Goal: Task Accomplishment & Management: Use online tool/utility

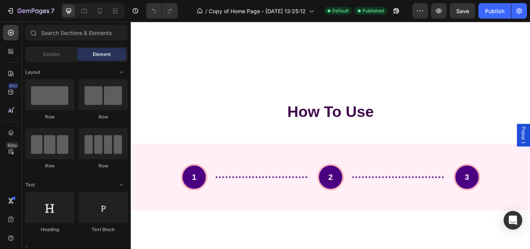
scroll to position [2388, 0]
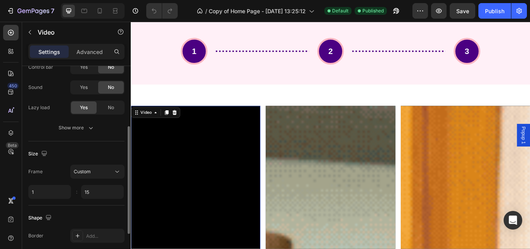
scroll to position [114, 0]
click at [94, 197] on input "15" at bounding box center [102, 191] width 43 height 14
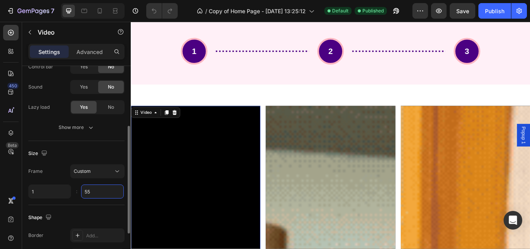
type input "5"
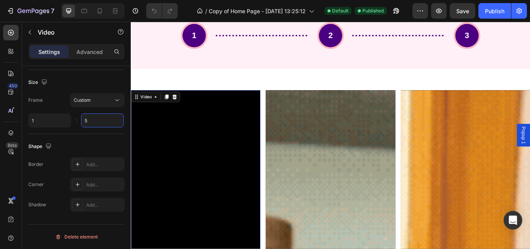
scroll to position [2326, 0]
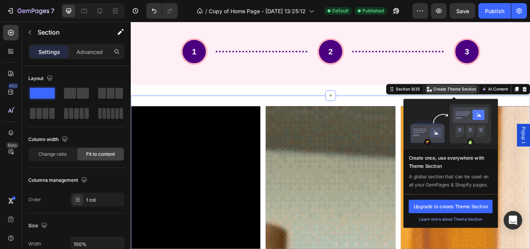
scroll to position [2389, 0]
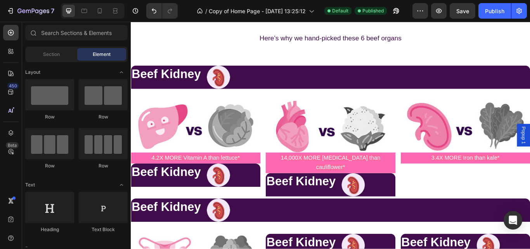
scroll to position [2474, 0]
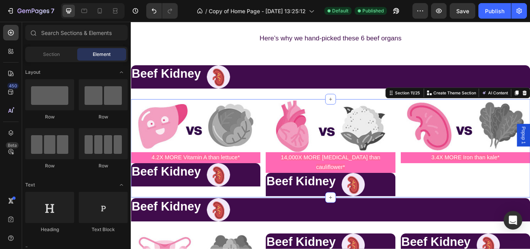
click at [412, 213] on div "Image 4.2X MORE Vitamin A than lettuce* Text Block Beef Kidney Heading Image Ro…" at bounding box center [364, 169] width 466 height 114
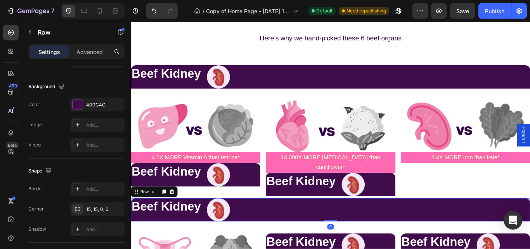
scroll to position [0, 0]
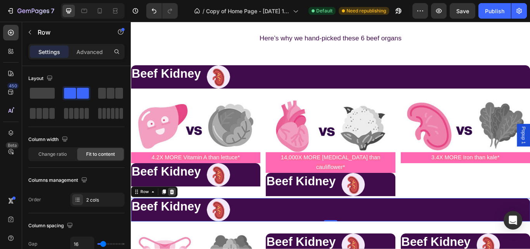
click at [178, 217] on icon at bounding box center [178, 219] width 5 height 5
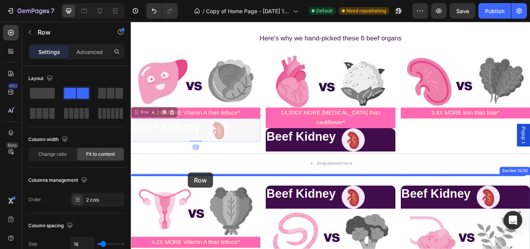
drag, startPoint x: 272, startPoint y: 149, endPoint x: 197, endPoint y: 197, distance: 89.8
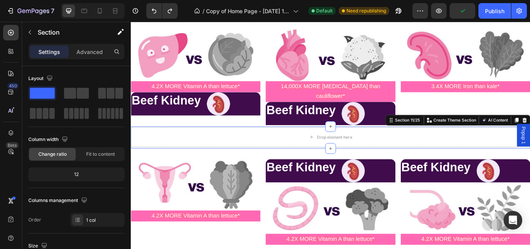
scroll to position [2505, 0]
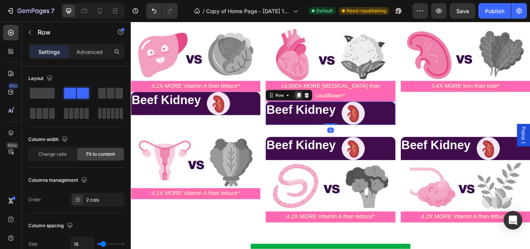
click at [323, 103] on div at bounding box center [326, 107] width 9 height 9
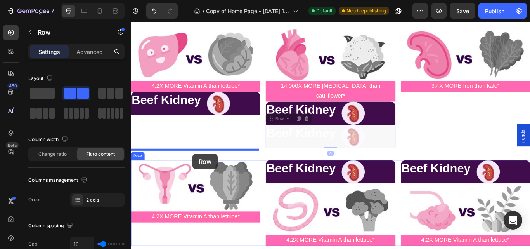
drag, startPoint x: 430, startPoint y: 142, endPoint x: 203, endPoint y: 176, distance: 229.0
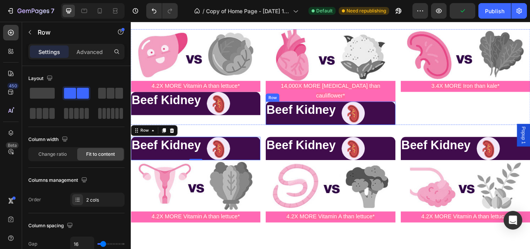
scroll to position [2445, 0]
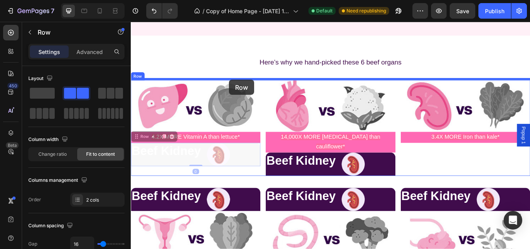
drag, startPoint x: 266, startPoint y: 181, endPoint x: 245, endPoint y: 89, distance: 93.9
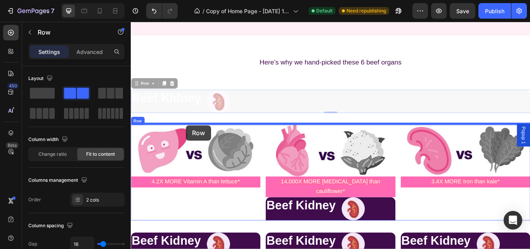
drag, startPoint x: 262, startPoint y: 110, endPoint x: 195, endPoint y: 142, distance: 74.3
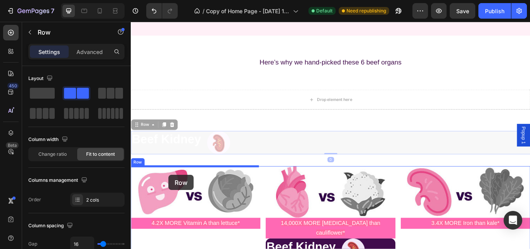
drag, startPoint x: 269, startPoint y: 157, endPoint x: 175, endPoint y: 200, distance: 103.5
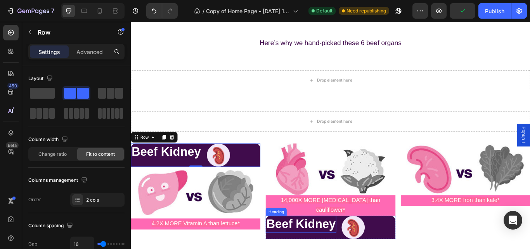
scroll to position [2500, 0]
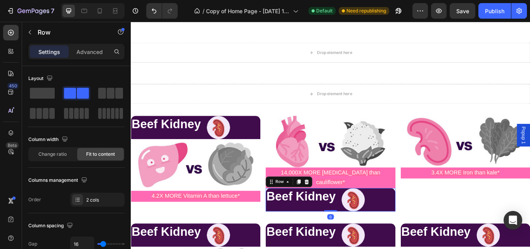
click at [418, 222] on div "Beef Kidney Heading Image Row 0" at bounding box center [363, 229] width 151 height 27
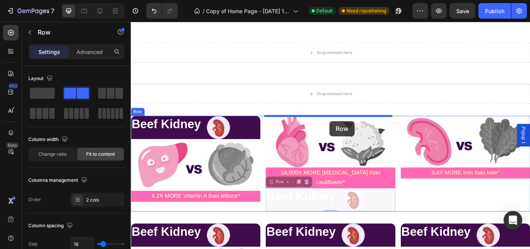
drag, startPoint x: 415, startPoint y: 220, endPoint x: 362, endPoint y: 137, distance: 98.1
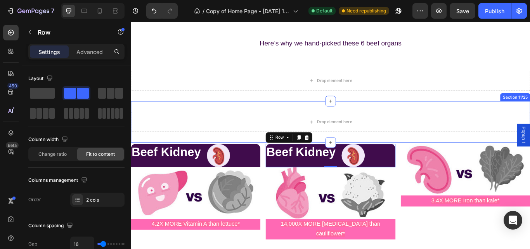
scroll to position [2459, 0]
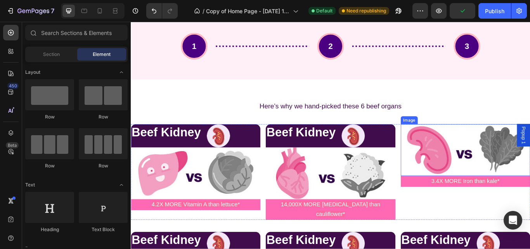
scroll to position [2414, 0]
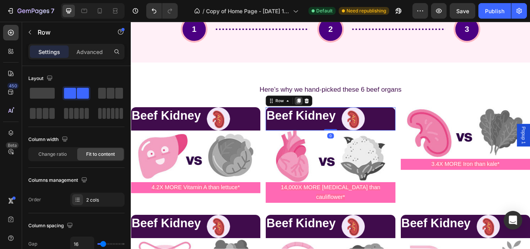
click at [325, 115] on icon at bounding box center [326, 114] width 4 height 5
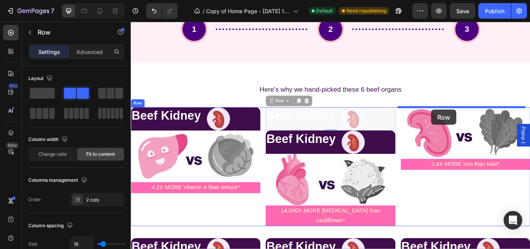
drag, startPoint x: 427, startPoint y: 135, endPoint x: 481, endPoint y: 124, distance: 55.4
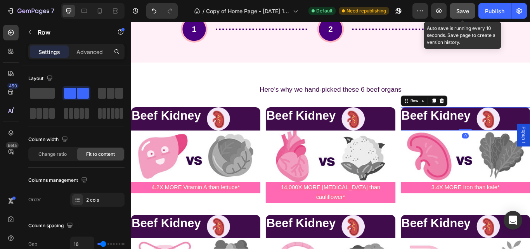
click at [468, 12] on span "Save" at bounding box center [462, 11] width 13 height 7
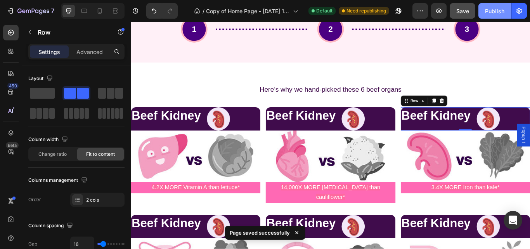
click at [493, 13] on div "Publish" at bounding box center [494, 11] width 19 height 8
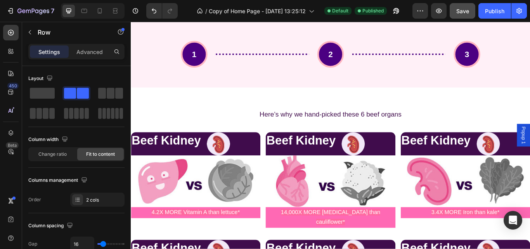
scroll to position [2385, 0]
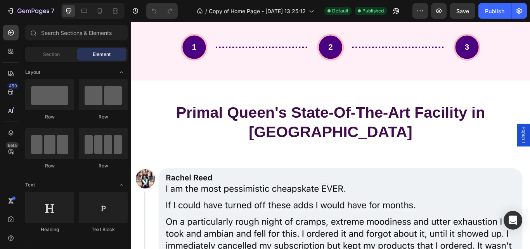
scroll to position [2392, 0]
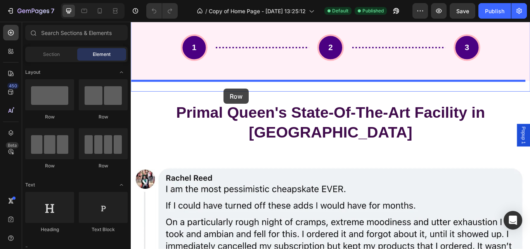
drag, startPoint x: 182, startPoint y: 171, endPoint x: 239, endPoint y: 99, distance: 91.6
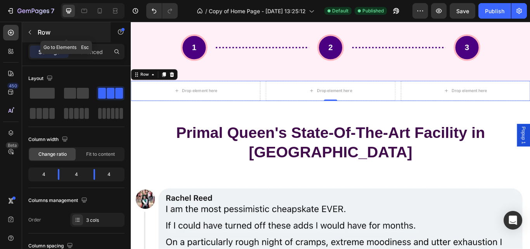
click at [31, 29] on icon "button" at bounding box center [30, 32] width 6 height 6
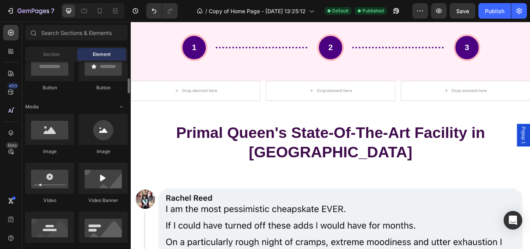
scroll to position [206, 0]
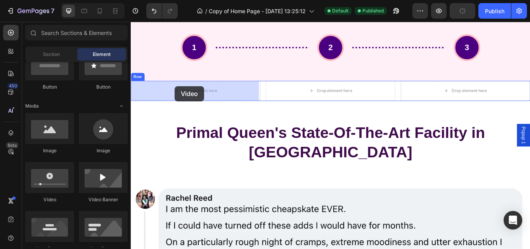
drag, startPoint x: 184, startPoint y: 210, endPoint x: 181, endPoint y: 99, distance: 110.2
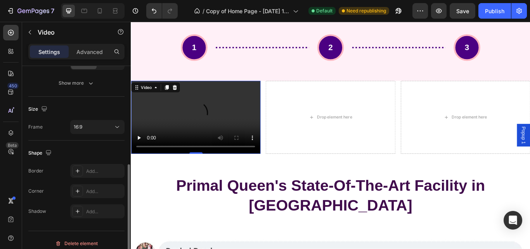
scroll to position [165, 0]
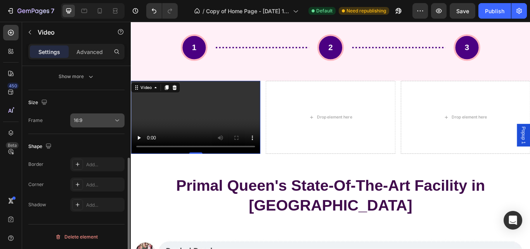
click at [90, 124] on button "16:9" at bounding box center [97, 120] width 54 height 14
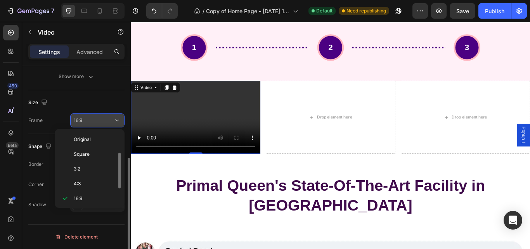
scroll to position [14, 0]
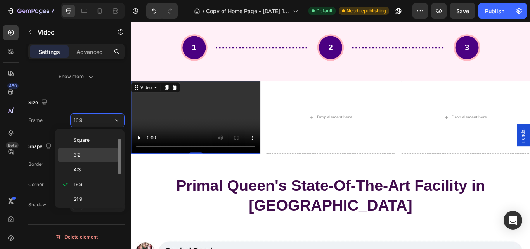
click at [83, 152] on p "3:2" at bounding box center [94, 154] width 41 height 7
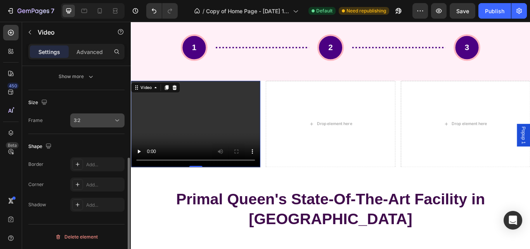
click at [114, 120] on icon at bounding box center [117, 120] width 8 height 8
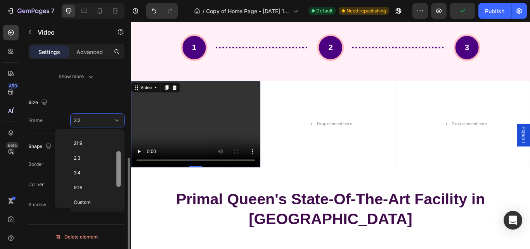
scroll to position [75, 0]
drag, startPoint x: 119, startPoint y: 166, endPoint x: 121, endPoint y: 215, distance: 48.9
click at [121, 215] on div "450 Beta Sections(18) Elements(83) Section Element Hero Section Product Detail …" at bounding box center [65, 135] width 131 height 227
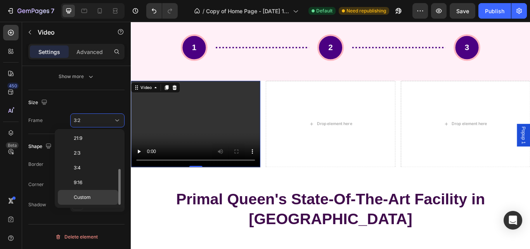
click at [95, 201] on div "Custom" at bounding box center [88, 197] width 61 height 15
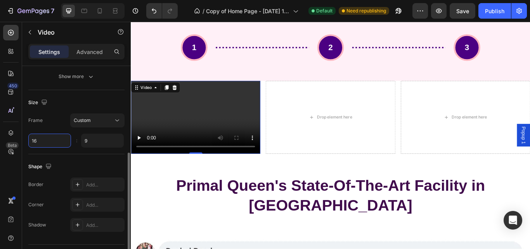
click at [58, 145] on input "16" at bounding box center [49, 140] width 43 height 14
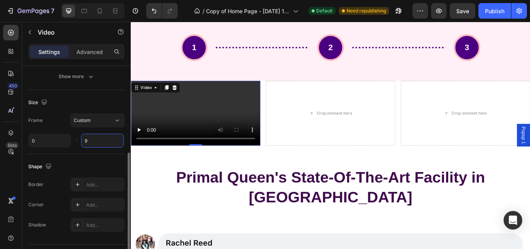
type input "1"
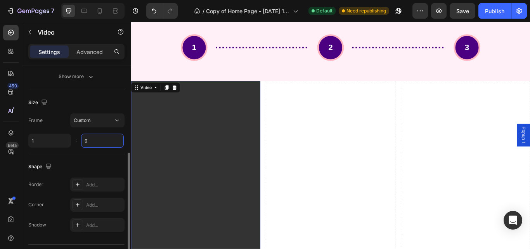
click at [96, 140] on input "9" at bounding box center [102, 140] width 43 height 14
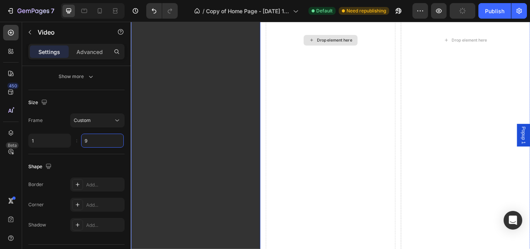
scroll to position [3130, 0]
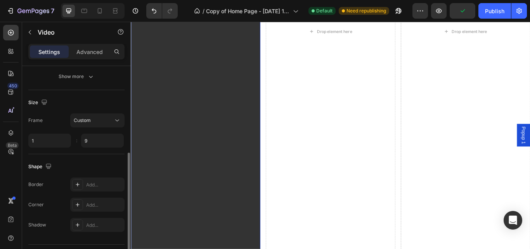
type input "9"
click at [54, 131] on div "Frame Custom 1 9 :" at bounding box center [76, 130] width 96 height 34
click at [48, 140] on input "1" at bounding box center [49, 140] width 43 height 14
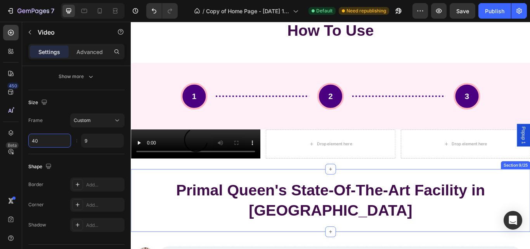
scroll to position [2335, 0]
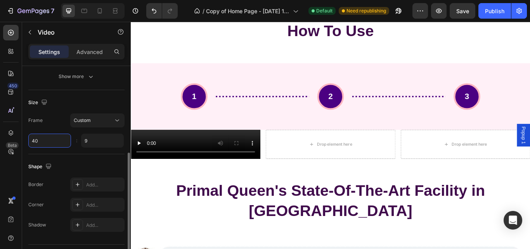
type input "4"
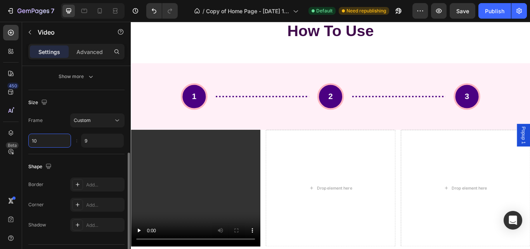
type input "1"
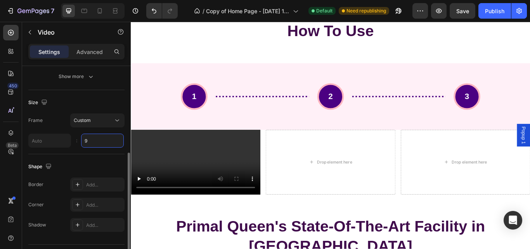
type input "1"
click at [92, 142] on input "9" at bounding box center [102, 140] width 43 height 14
type input "9"
click at [40, 137] on input "1" at bounding box center [49, 140] width 43 height 14
type input "0"
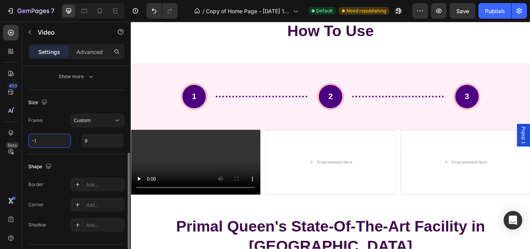
type input "-"
type input "1"
click at [93, 146] on input "9" at bounding box center [102, 140] width 43 height 14
type input "9px"
click at [2, 202] on div "450 Beta" at bounding box center [11, 135] width 22 height 227
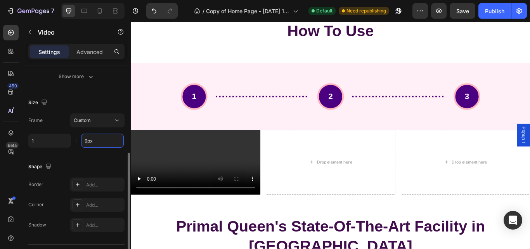
click at [106, 143] on input "9px" at bounding box center [102, 140] width 43 height 14
type input "10"
click at [192, 189] on video at bounding box center [206, 186] width 151 height 76
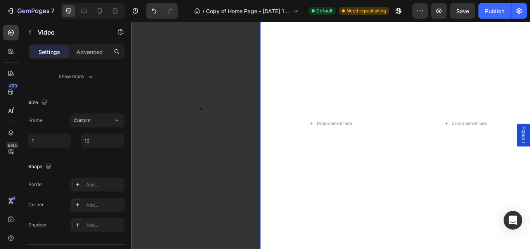
scroll to position [3099, 0]
click at [105, 143] on input "10" at bounding box center [102, 140] width 43 height 14
click at [37, 139] on input "1" at bounding box center [49, 140] width 43 height 14
type input "1"
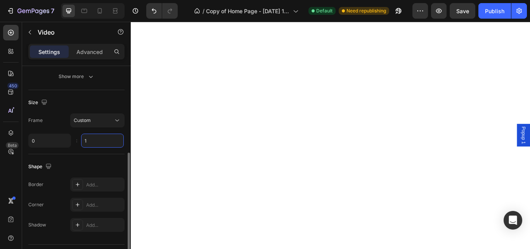
type input "1"
click at [98, 139] on input "1" at bounding box center [102, 140] width 43 height 14
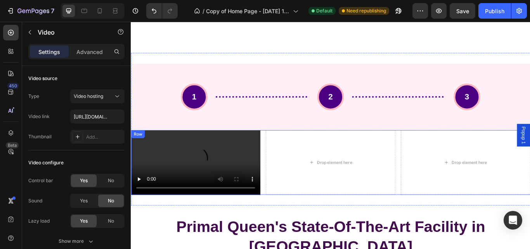
scroll to position [2394, 0]
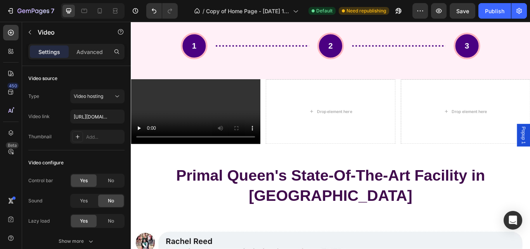
type input "1"
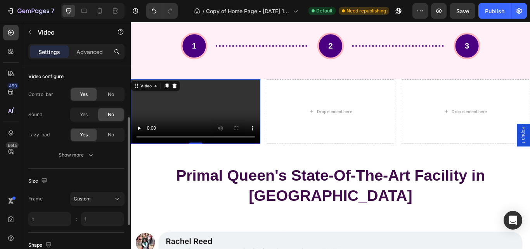
scroll to position [90, 0]
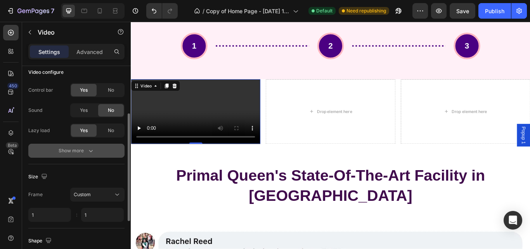
click at [93, 152] on icon "button" at bounding box center [91, 151] width 8 height 8
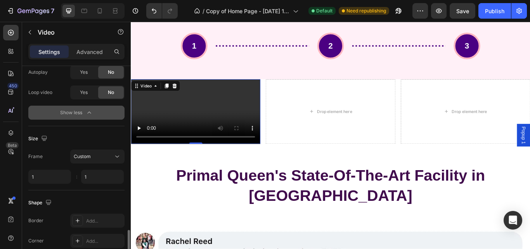
scroll to position [225, 0]
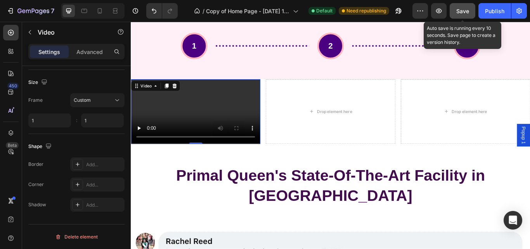
click at [459, 10] on span "Save" at bounding box center [462, 11] width 13 height 7
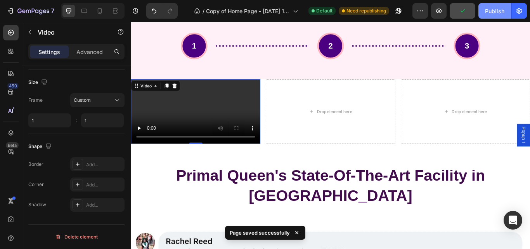
click at [495, 3] on button "Publish" at bounding box center [494, 11] width 33 height 16
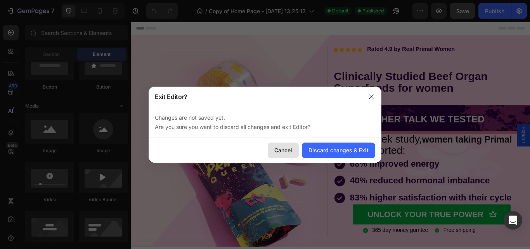
click at [284, 149] on div "Cancel" at bounding box center [283, 150] width 18 height 8
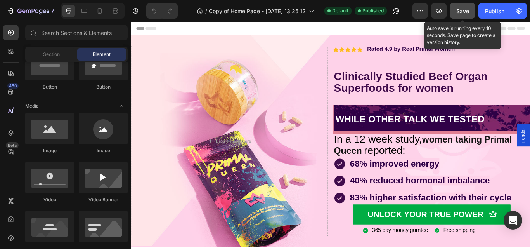
click at [461, 14] on span "Save" at bounding box center [462, 11] width 13 height 7
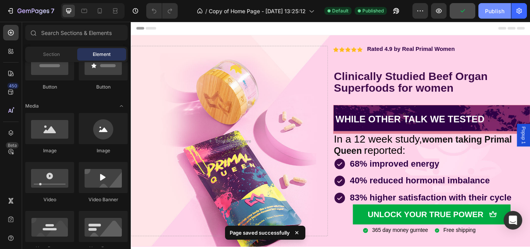
click at [483, 12] on button "Publish" at bounding box center [494, 11] width 33 height 16
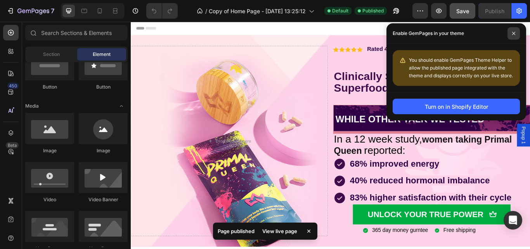
click at [514, 35] on icon at bounding box center [514, 33] width 4 height 4
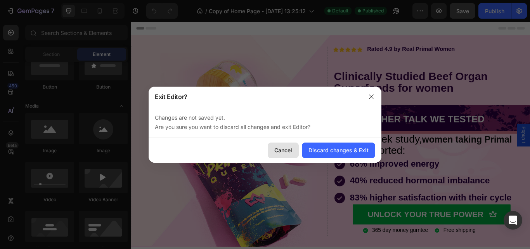
click at [289, 150] on div "Cancel" at bounding box center [283, 150] width 18 height 8
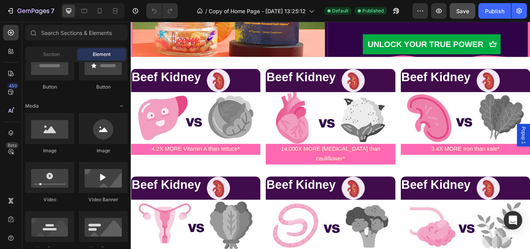
scroll to position [5182, 0]
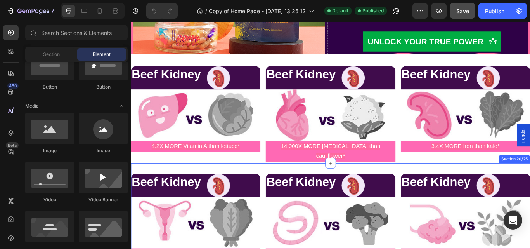
click at [494, 187] on div "Beef Kidney Heading Image Row Image 4.2X MORE Vitamin A than lettuce* Text Bloc…" at bounding box center [364, 249] width 466 height 125
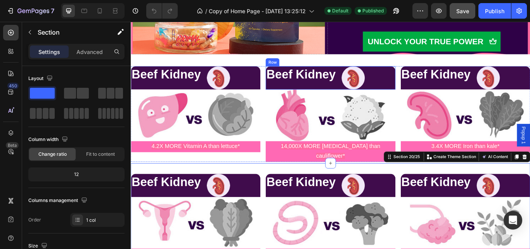
click at [411, 76] on div "Beef Kidney Heading Image Row" at bounding box center [363, 87] width 151 height 27
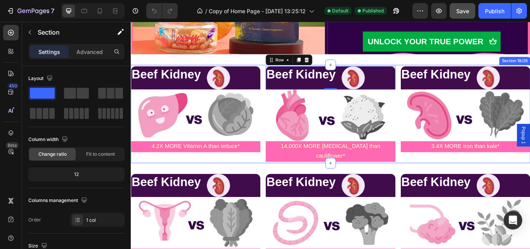
click at [439, 73] on div "Beef Kidney Heading Image Row Image 4.2X MORE Vitamin A than lettuce* Text Bloc…" at bounding box center [364, 129] width 466 height 114
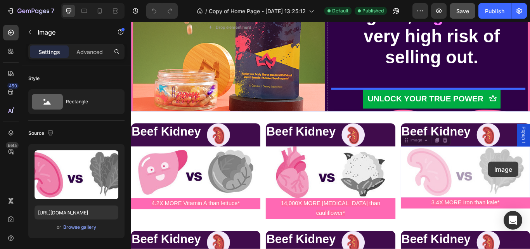
drag, startPoint x: 579, startPoint y: 107, endPoint x: 546, endPoint y: 184, distance: 83.3
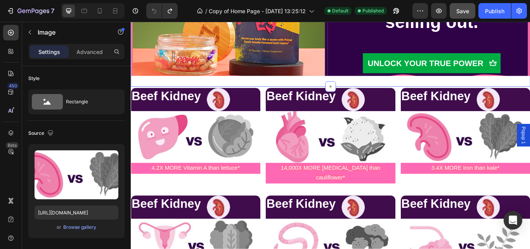
scroll to position [5213, 0]
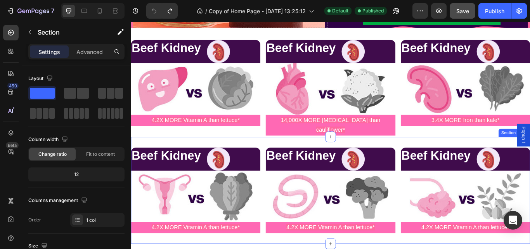
click at [385, 156] on div "Beef Kidney Heading Image Row Image 4.2X MORE Vitamin A than lettuce* Text Bloc…" at bounding box center [364, 218] width 466 height 125
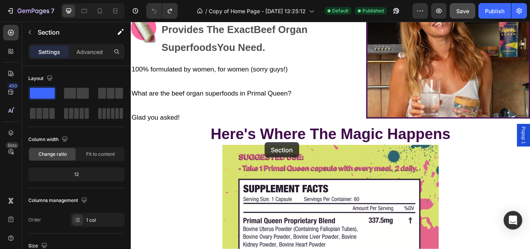
scroll to position [3713, 0]
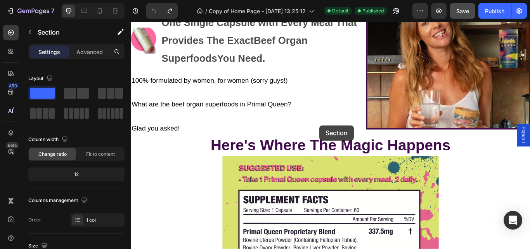
drag, startPoint x: 273, startPoint y: 148, endPoint x: 351, endPoint y: 142, distance: 77.8
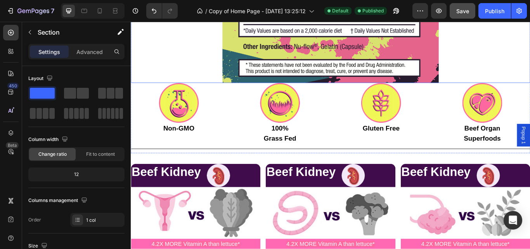
scroll to position [3990, 0]
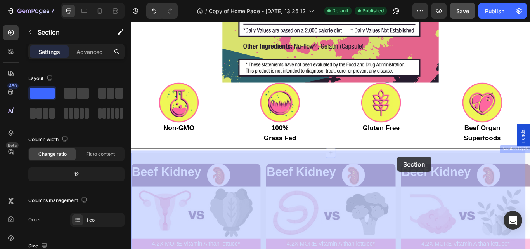
drag, startPoint x: 431, startPoint y: 175, endPoint x: 432, endPoint y: 184, distance: 9.4
drag, startPoint x: 439, startPoint y: 176, endPoint x: 435, endPoint y: 190, distance: 14.6
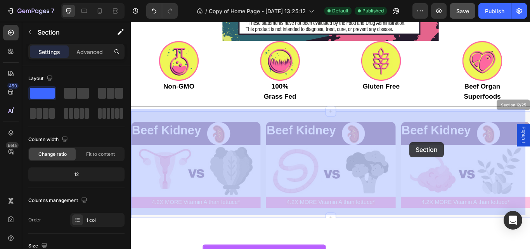
scroll to position [4051, 0]
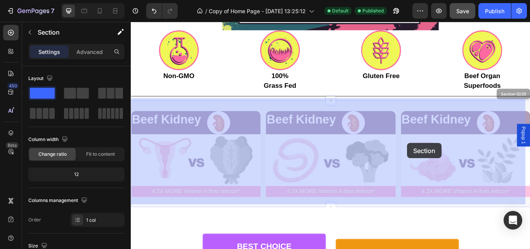
drag, startPoint x: 435, startPoint y: 178, endPoint x: 453, endPoint y: 160, distance: 25.8
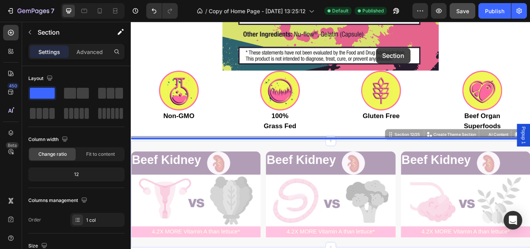
scroll to position [4002, 0]
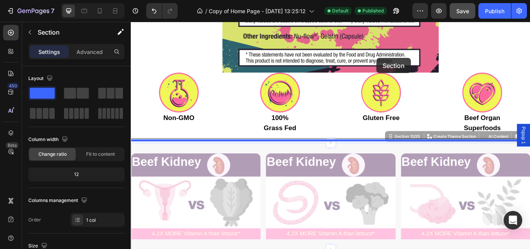
drag, startPoint x: 412, startPoint y: 154, endPoint x: 417, endPoint y: 63, distance: 90.5
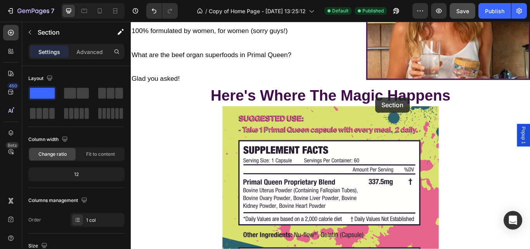
scroll to position [3736, 0]
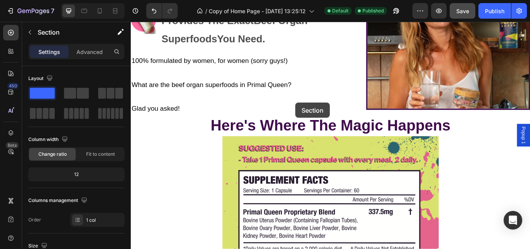
drag, startPoint x: 415, startPoint y: 165, endPoint x: 323, endPoint y: 116, distance: 104.5
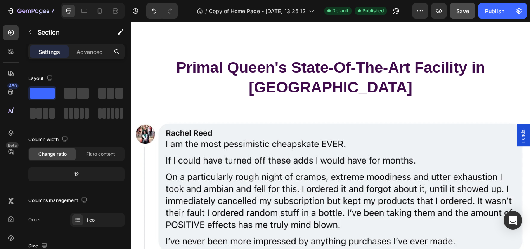
scroll to position [2712, 0]
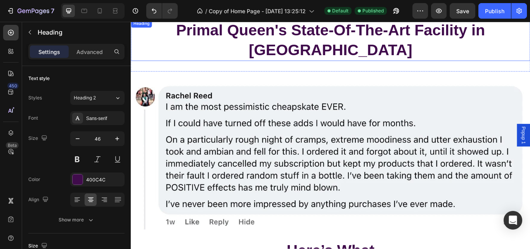
click at [530, 35] on h2 "Primal Queen's State-Of-The-Art Facility in [GEOGRAPHIC_DATA]" at bounding box center [364, 43] width 466 height 48
click at [530, 47] on div "Primal Queen's State-Of-The-Art Facility in [GEOGRAPHIC_DATA] Heading 0 Section…" at bounding box center [364, 43] width 466 height 73
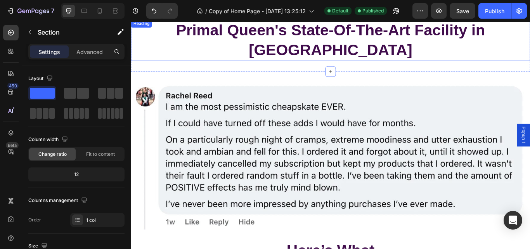
click at [530, 33] on p "⁠⁠⁠⁠⁠⁠⁠ Primal Queen's State-Of-The-Art Facility in [GEOGRAPHIC_DATA]" at bounding box center [364, 43] width 464 height 47
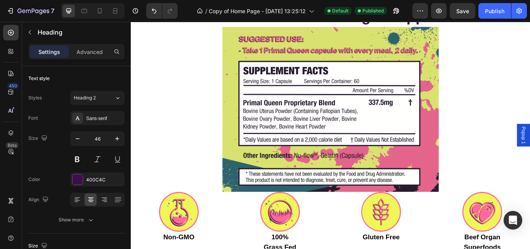
scroll to position [3876, 0]
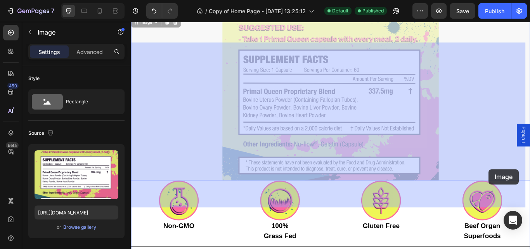
drag, startPoint x: 554, startPoint y: 140, endPoint x: 537, endPoint y: 179, distance: 42.4
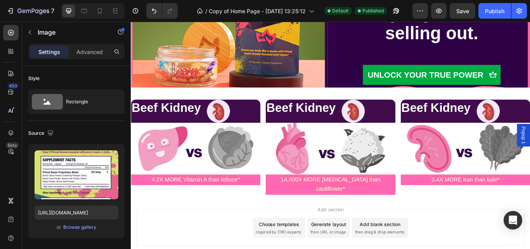
scroll to position [5306, 0]
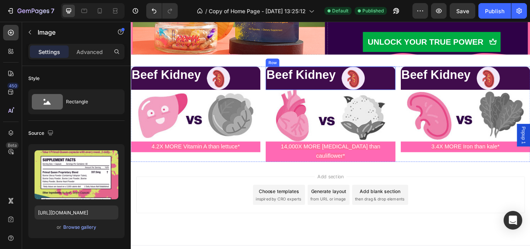
click at [426, 74] on div "Beef Kidney Heading Image Row" at bounding box center [363, 87] width 151 height 27
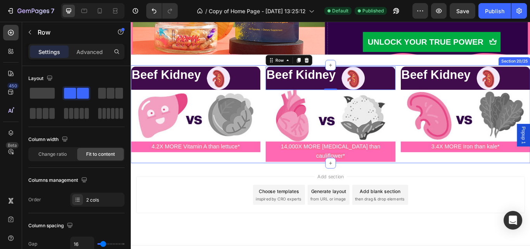
click at [382, 73] on div "Beef Kidney Heading Image Row Image 4.2X MORE Vitamin A than lettuce* Text Bloc…" at bounding box center [364, 130] width 466 height 114
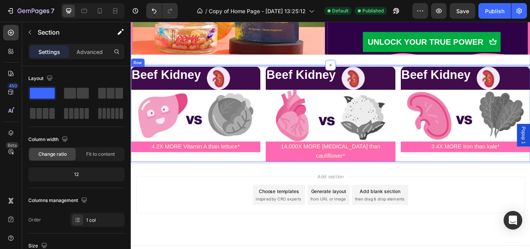
click at [437, 74] on div "Beef Kidney Heading Image Row Image 4.2X MORE Vitamin A than lettuce* Text Bloc…" at bounding box center [364, 129] width 466 height 111
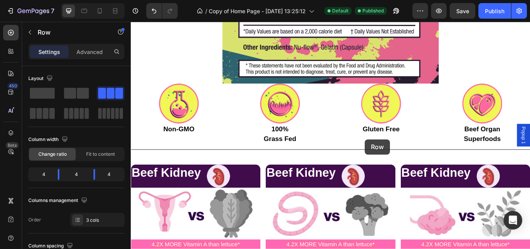
scroll to position [3968, 0]
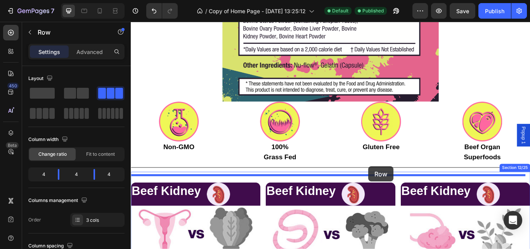
drag, startPoint x: 437, startPoint y: 74, endPoint x: 408, endPoint y: 190, distance: 119.1
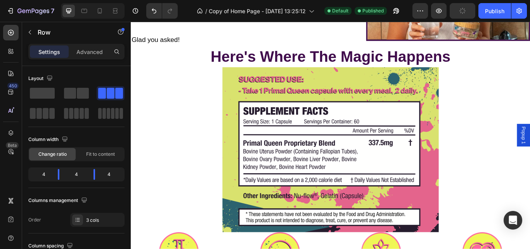
scroll to position [3816, 0]
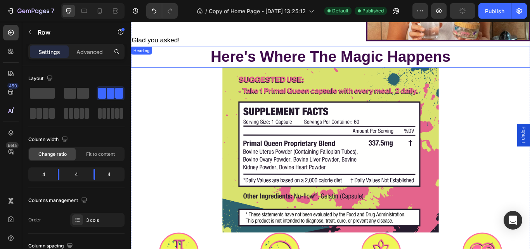
click at [530, 53] on h2 "Here's Where The Magic Happens" at bounding box center [364, 63] width 466 height 24
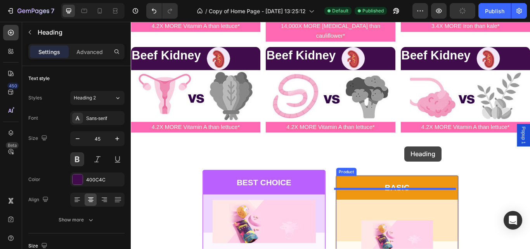
scroll to position [4275, 0]
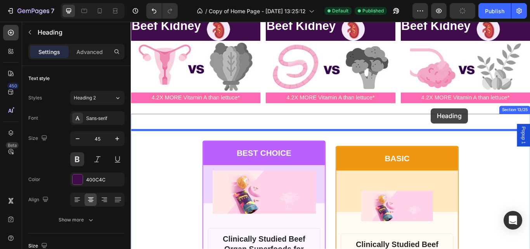
drag, startPoint x: 583, startPoint y: 53, endPoint x: 481, endPoint y: 123, distance: 123.4
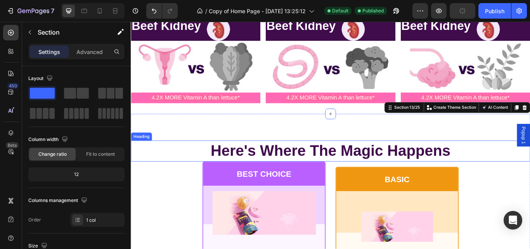
click at [489, 161] on h2 "Here's Where The Magic Happens" at bounding box center [364, 172] width 466 height 24
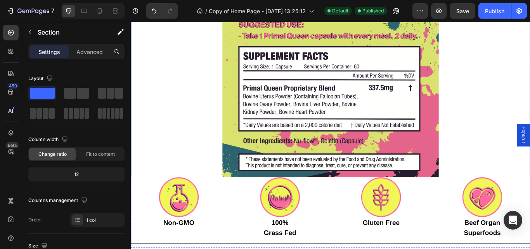
scroll to position [3780, 0]
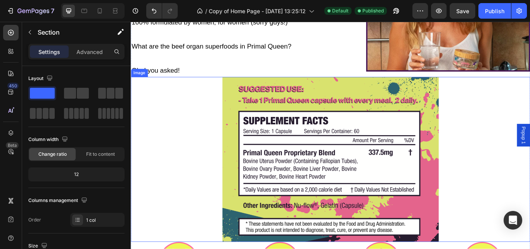
click at [514, 113] on div at bounding box center [364, 182] width 466 height 192
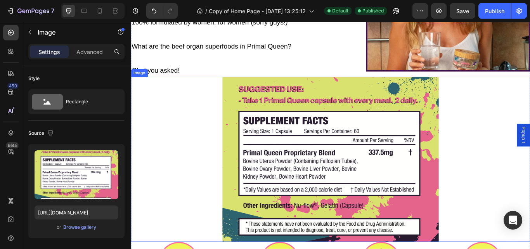
click at [514, 113] on div at bounding box center [364, 182] width 466 height 192
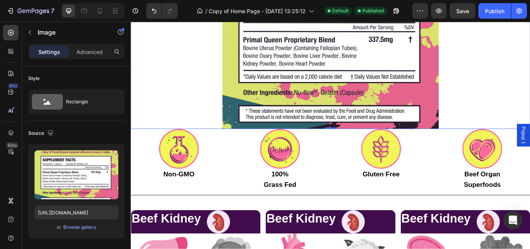
scroll to position [3923, 0]
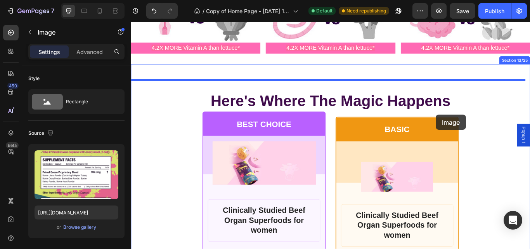
drag, startPoint x: 532, startPoint y: 89, endPoint x: 506, endPoint y: 116, distance: 37.9
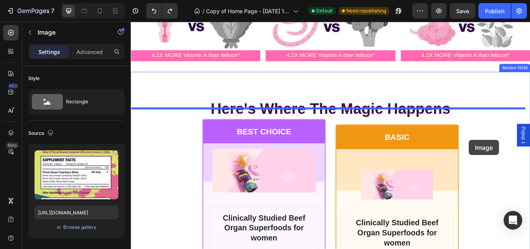
scroll to position [4348, 0]
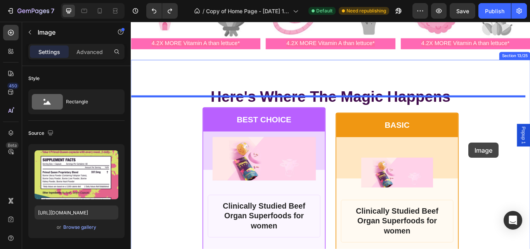
drag, startPoint x: 549, startPoint y: 203, endPoint x: 525, endPoint y: 162, distance: 47.4
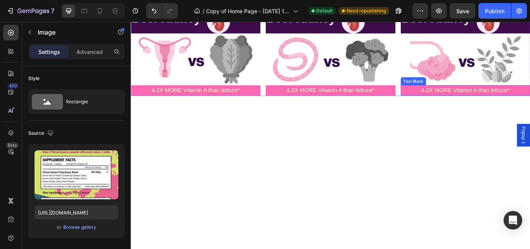
scroll to position [3859, 0]
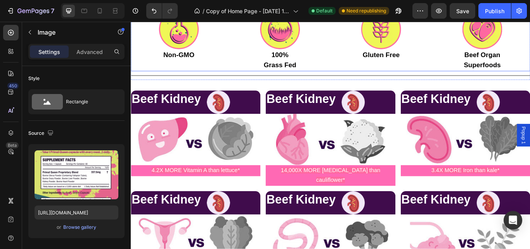
click at [363, 41] on div "Image Non-GMO Text Block Image 100% Grass Fed Text Block Image Gluten Free Text…" at bounding box center [364, 43] width 466 height 72
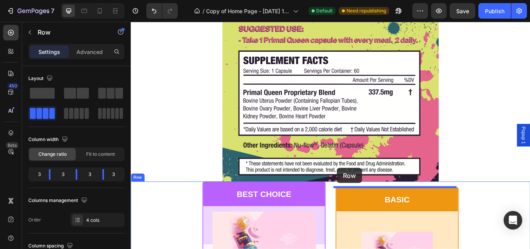
scroll to position [4253, 0]
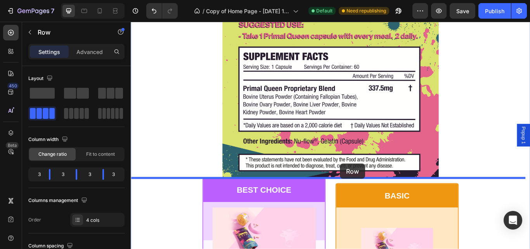
drag, startPoint x: 363, startPoint y: 43, endPoint x: 374, endPoint y: 187, distance: 144.4
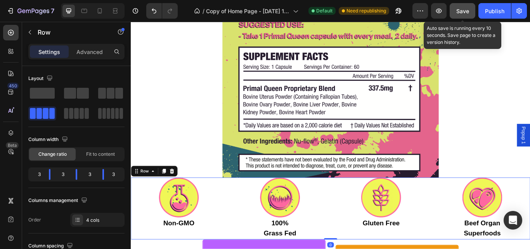
click at [465, 15] on button "Save" at bounding box center [463, 11] width 26 height 16
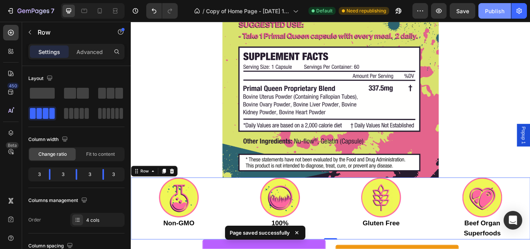
click at [495, 14] on div "Publish" at bounding box center [494, 11] width 19 height 8
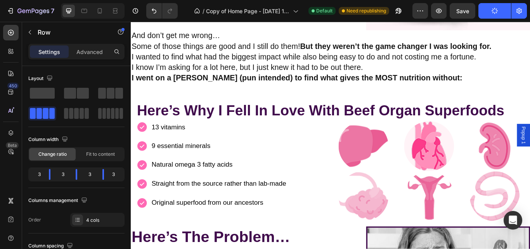
scroll to position [3125, 0]
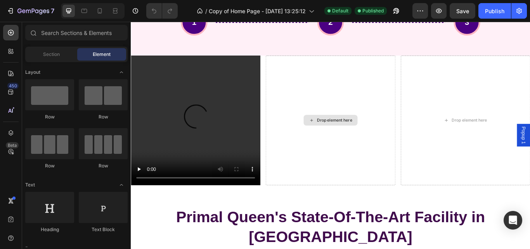
scroll to position [2422, 0]
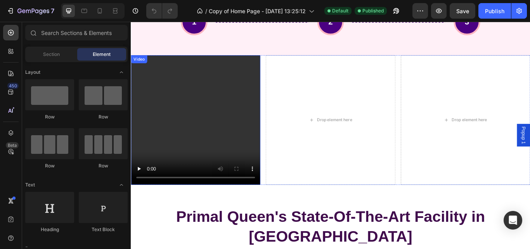
click at [216, 118] on video at bounding box center [206, 136] width 151 height 151
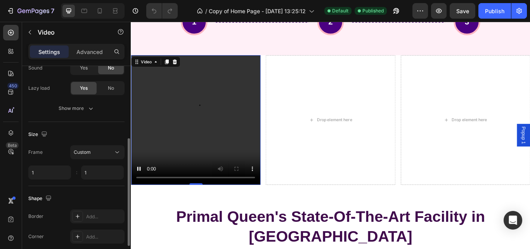
scroll to position [134, 0]
click at [116, 154] on icon at bounding box center [117, 151] width 8 height 8
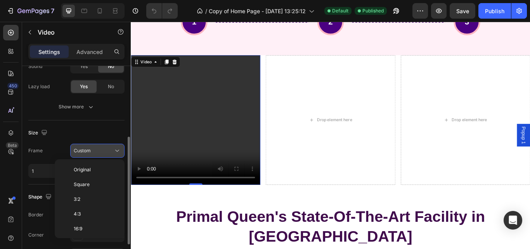
scroll to position [75, 0]
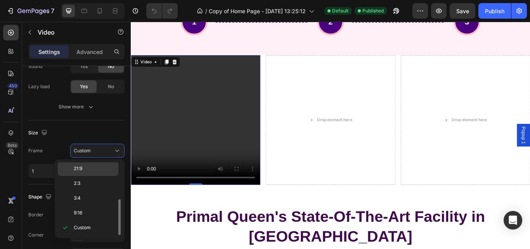
click at [99, 176] on div "21:9" at bounding box center [88, 183] width 61 height 15
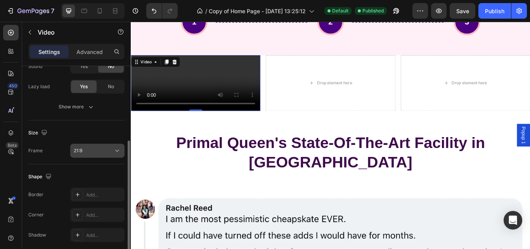
click at [116, 147] on icon at bounding box center [117, 151] width 8 height 8
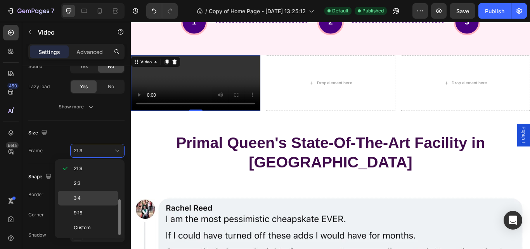
click at [81, 199] on span "3:4" at bounding box center [77, 197] width 7 height 7
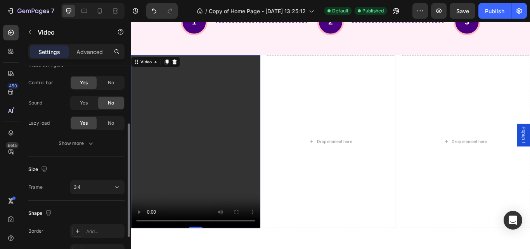
scroll to position [97, 0]
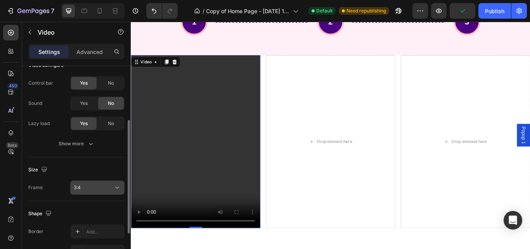
click at [91, 194] on button "3:4" at bounding box center [97, 187] width 54 height 14
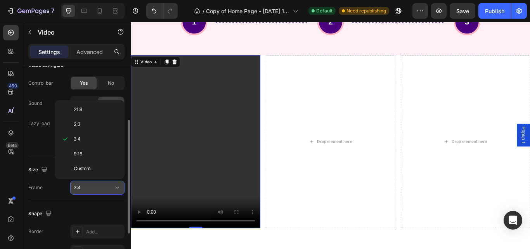
click at [102, 188] on div "3:4" at bounding box center [94, 187] width 40 height 7
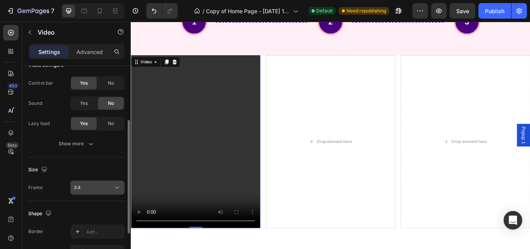
click at [115, 187] on icon at bounding box center [117, 188] width 8 height 8
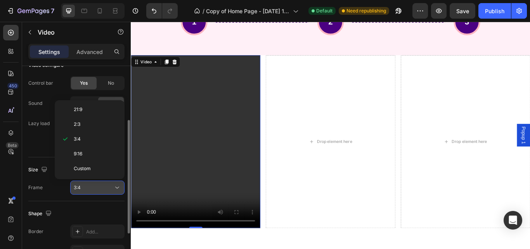
click at [115, 187] on icon at bounding box center [117, 188] width 8 height 8
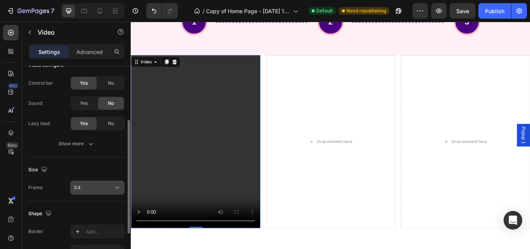
click at [76, 188] on span "3:4" at bounding box center [77, 187] width 7 height 6
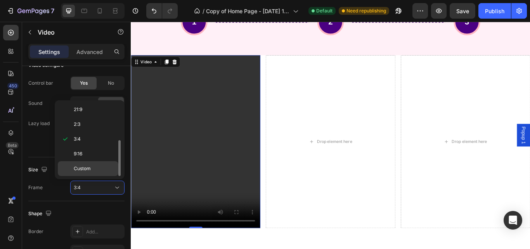
click at [80, 172] on span "Custom" at bounding box center [82, 168] width 17 height 7
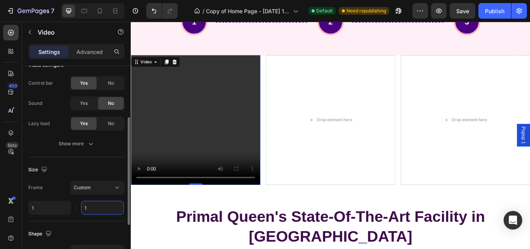
click at [95, 208] on input "1" at bounding box center [102, 208] width 43 height 14
type input "4"
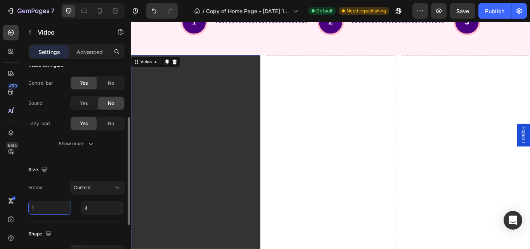
click at [47, 206] on input "1" at bounding box center [49, 208] width 43 height 14
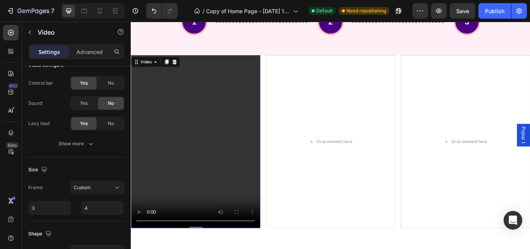
type input "3"
click at [173, 121] on video at bounding box center [206, 161] width 151 height 201
click at [117, 183] on button "Custom" at bounding box center [97, 187] width 54 height 14
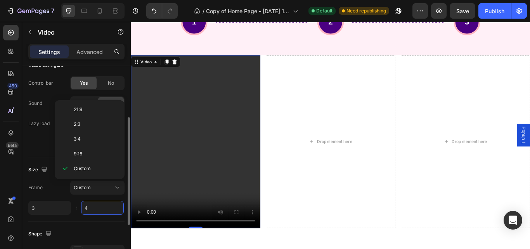
click at [99, 204] on input "4" at bounding box center [102, 208] width 43 height 14
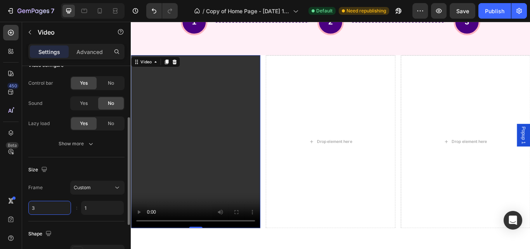
click at [44, 208] on input "3" at bounding box center [49, 208] width 43 height 14
type input "1"
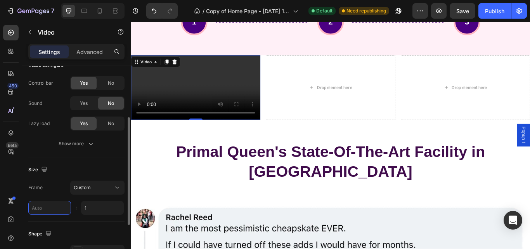
type input "1"
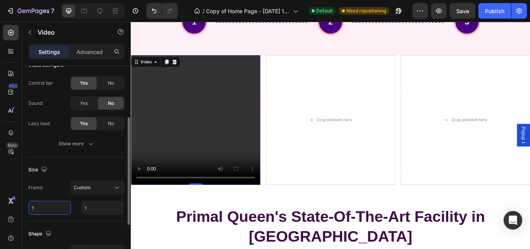
click at [45, 206] on input "1" at bounding box center [49, 208] width 43 height 14
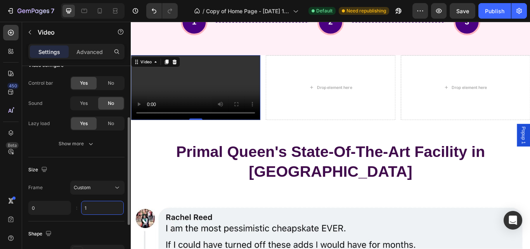
type input "1"
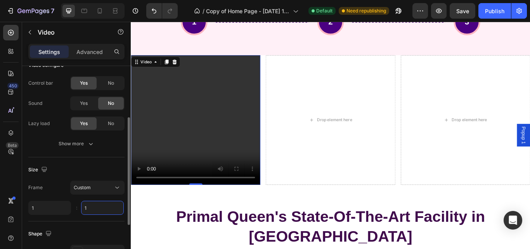
click at [93, 210] on input "1" at bounding box center [102, 208] width 43 height 14
click at [59, 211] on input "1" at bounding box center [49, 208] width 43 height 14
type input "4"
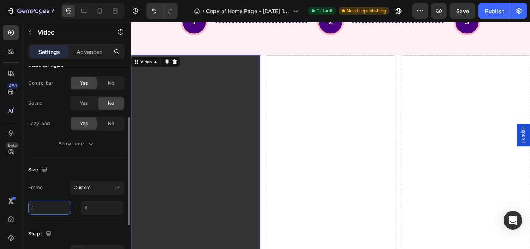
type input "0"
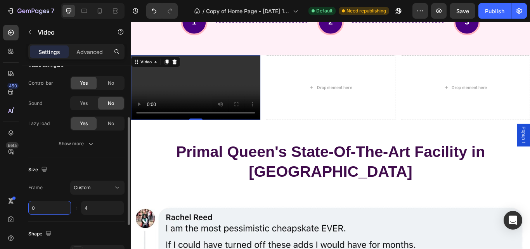
click at [54, 212] on input "0" at bounding box center [49, 208] width 43 height 14
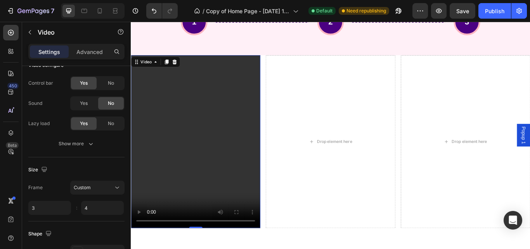
click at [218, 140] on video at bounding box center [206, 161] width 151 height 201
type input "3"
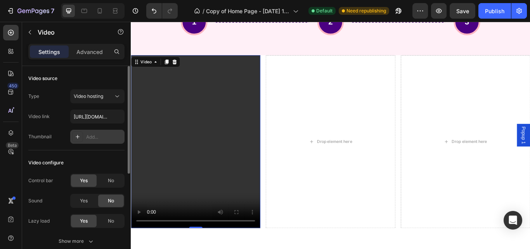
click at [95, 137] on div "Add..." at bounding box center [104, 136] width 36 height 7
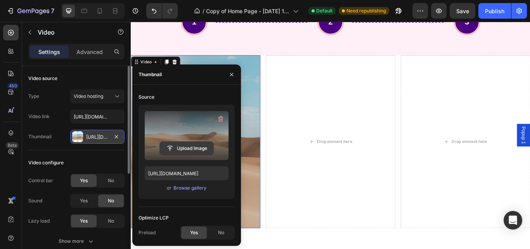
click at [183, 151] on input "file" at bounding box center [187, 148] width 54 height 13
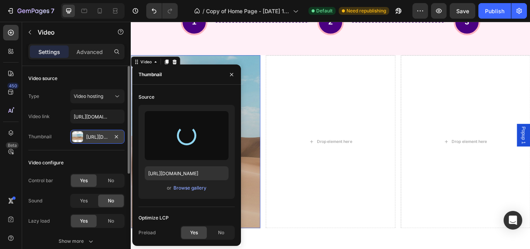
click at [187, 122] on div at bounding box center [187, 135] width 84 height 49
click at [194, 138] on div at bounding box center [186, 135] width 27 height 27
type input "https://cdn.shopify.com/s/files/1/0777/9745/8156/files/gempages_577746543793144…"
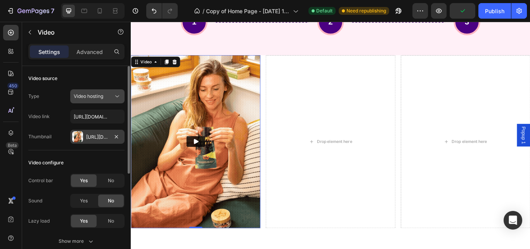
click at [108, 100] on button "Video hosting" at bounding box center [97, 96] width 54 height 14
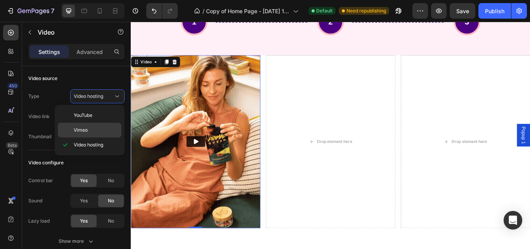
click at [97, 130] on p "Vimeo" at bounding box center [96, 129] width 44 height 7
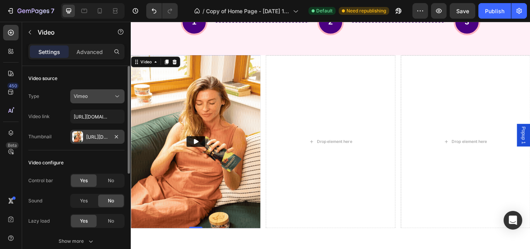
click at [110, 94] on div "Vimeo" at bounding box center [94, 96] width 40 height 7
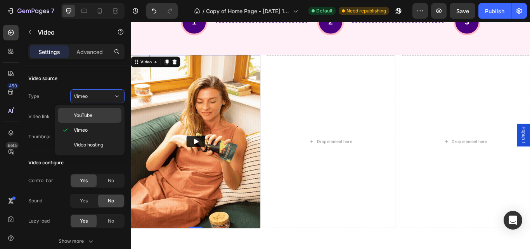
click at [88, 115] on span "YouTube" at bounding box center [83, 115] width 19 height 7
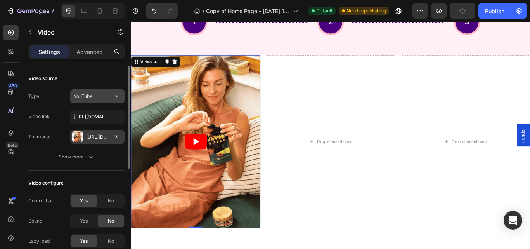
click at [118, 97] on icon at bounding box center [117, 96] width 8 height 8
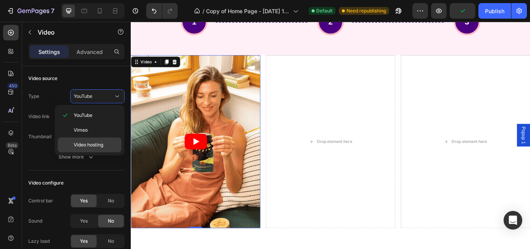
click at [94, 146] on span "Video hosting" at bounding box center [88, 144] width 29 height 7
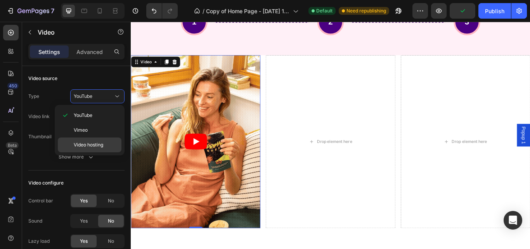
type input "[URL][DOMAIN_NAME]"
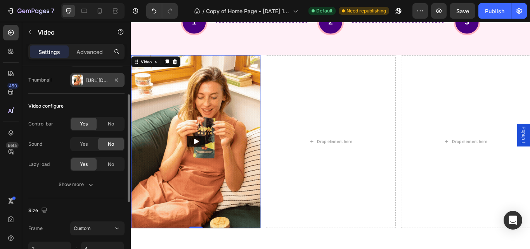
scroll to position [57, 0]
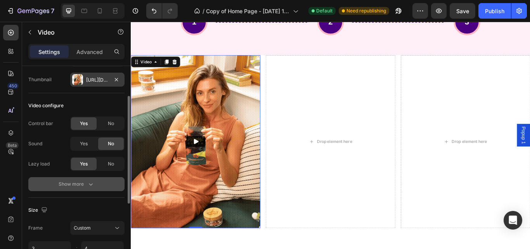
click at [84, 180] on div "Show more" at bounding box center [77, 184] width 36 height 8
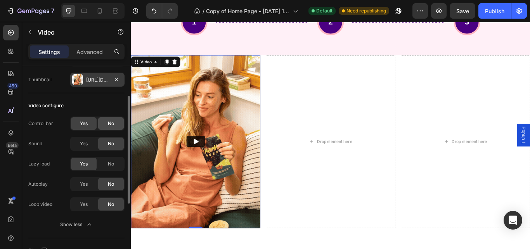
click at [109, 121] on span "No" at bounding box center [111, 123] width 6 height 7
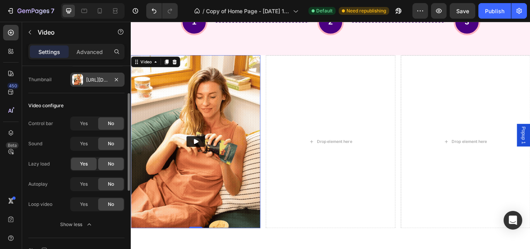
click at [110, 161] on span "No" at bounding box center [111, 163] width 6 height 7
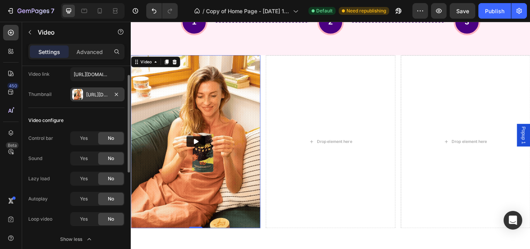
scroll to position [0, 0]
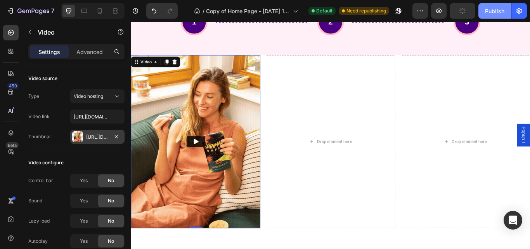
click at [485, 9] on div "Publish" at bounding box center [494, 11] width 19 height 8
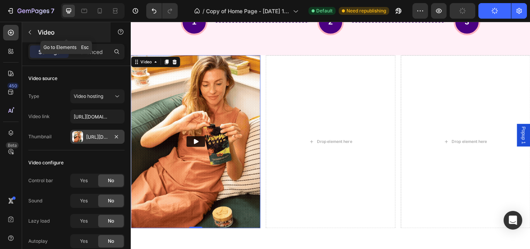
click at [28, 28] on button "button" at bounding box center [30, 32] width 12 height 12
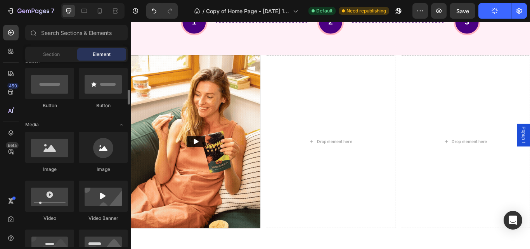
scroll to position [178, 0]
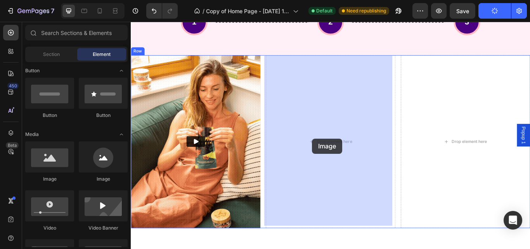
drag, startPoint x: 183, startPoint y: 190, endPoint x: 342, endPoint y: 157, distance: 162.8
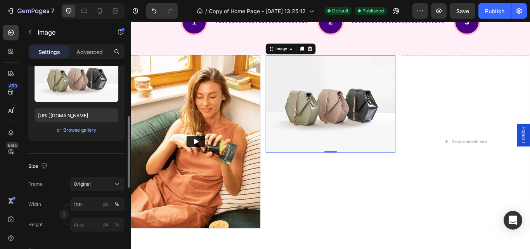
scroll to position [109, 0]
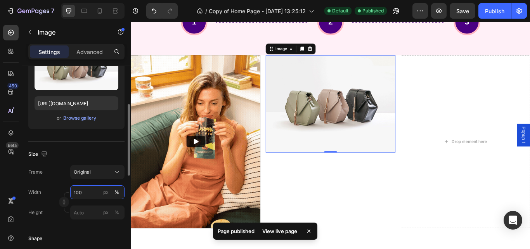
click at [87, 192] on input "100" at bounding box center [97, 192] width 54 height 14
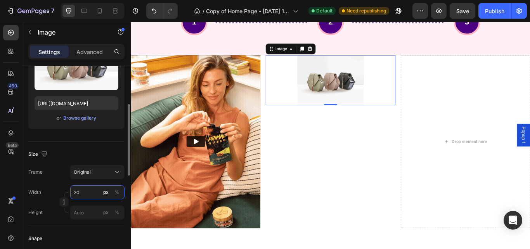
type input "2"
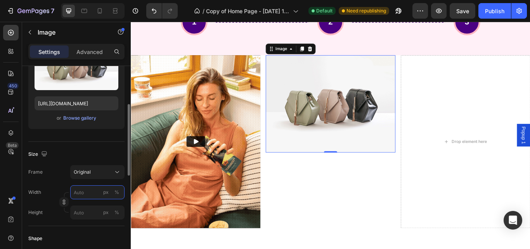
type input "2"
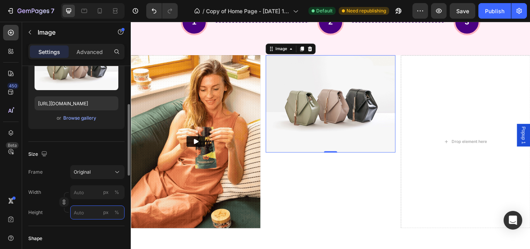
click at [83, 214] on input "px %" at bounding box center [97, 212] width 54 height 14
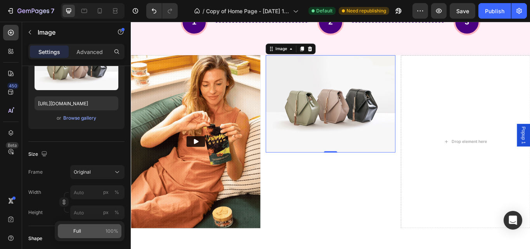
click at [76, 229] on span "Full" at bounding box center [77, 230] width 8 height 7
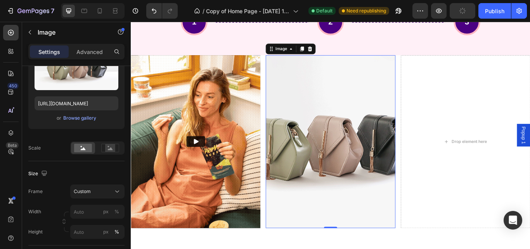
type input "100"
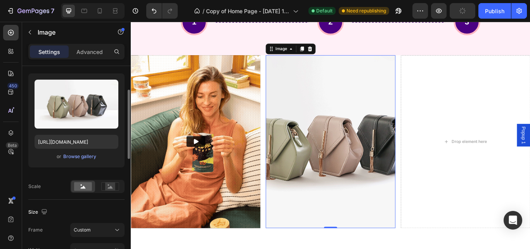
scroll to position [70, 0]
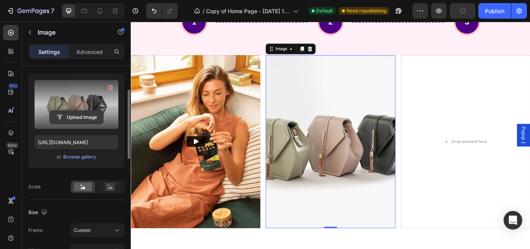
click at [81, 118] on input "file" at bounding box center [77, 117] width 54 height 13
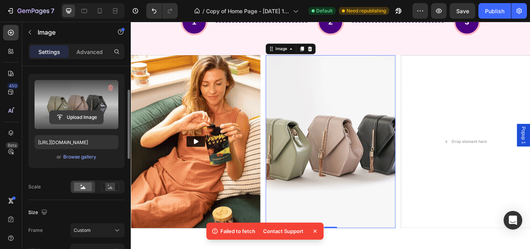
click at [95, 116] on input "file" at bounding box center [77, 117] width 54 height 13
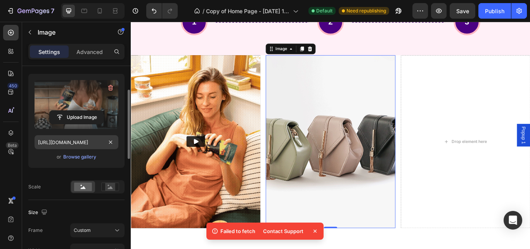
type input "https://cdn.shopify.com/s/files/1/0777/9745/8156/files/gempages_577746543793144…"
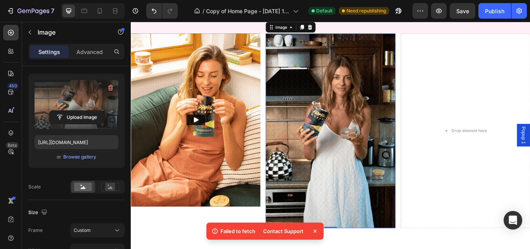
scroll to position [2439, 0]
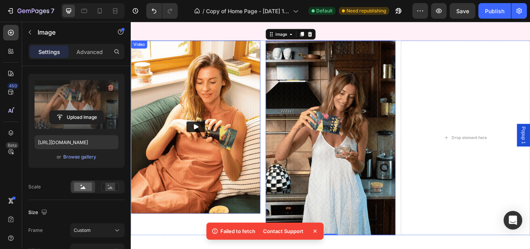
click at [249, 143] on img at bounding box center [206, 144] width 151 height 201
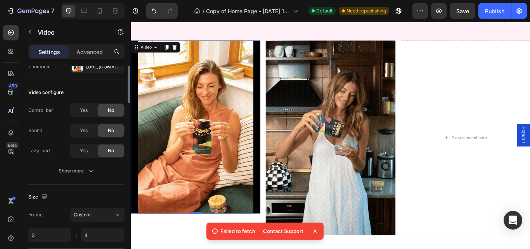
scroll to position [0, 0]
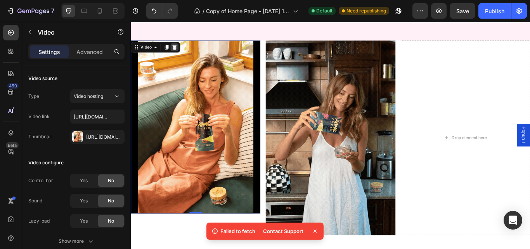
click at [182, 52] on icon at bounding box center [181, 52] width 6 height 6
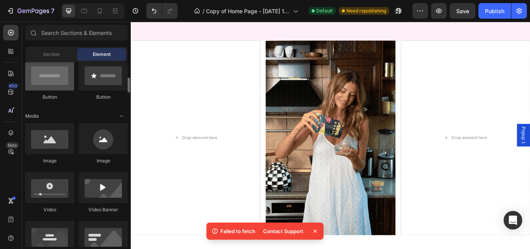
scroll to position [193, 0]
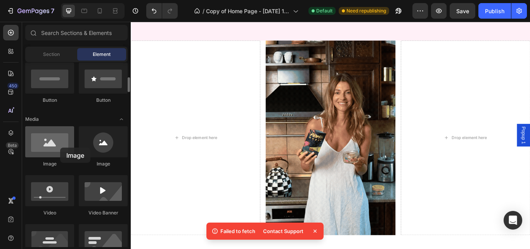
drag, startPoint x: 50, startPoint y: 154, endPoint x: 45, endPoint y: 140, distance: 15.3
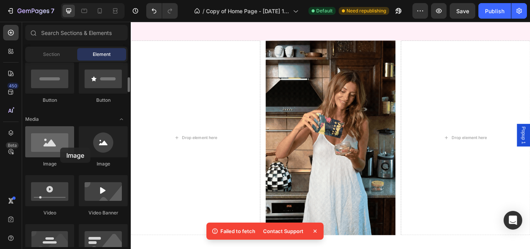
click at [45, 140] on div at bounding box center [49, 141] width 49 height 31
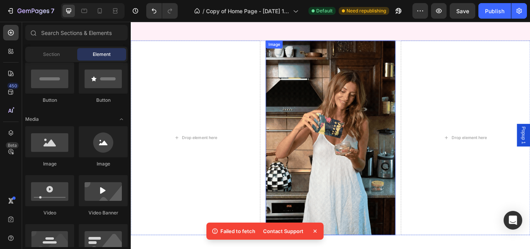
click at [341, 120] on img at bounding box center [363, 157] width 151 height 227
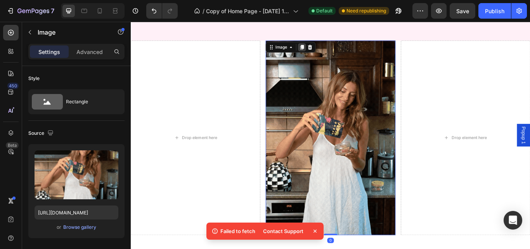
click at [328, 52] on icon at bounding box center [330, 51] width 4 height 5
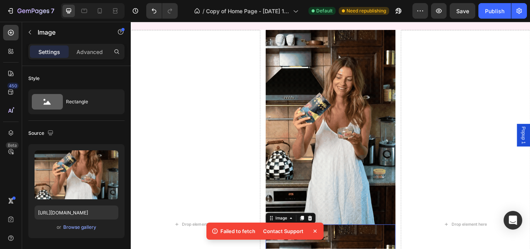
scroll to position [2658, 0]
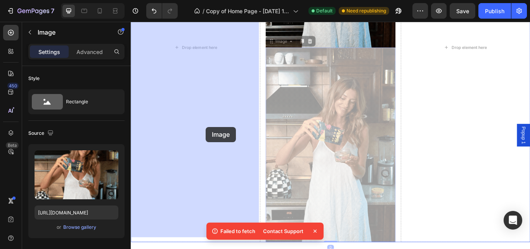
drag, startPoint x: 362, startPoint y: 132, endPoint x: 218, endPoint y: 144, distance: 144.9
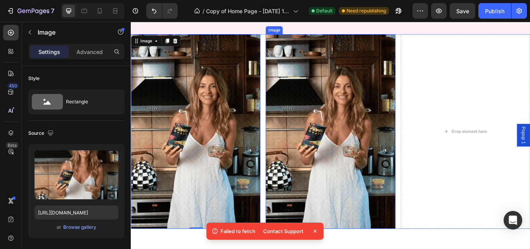
scroll to position [2447, 0]
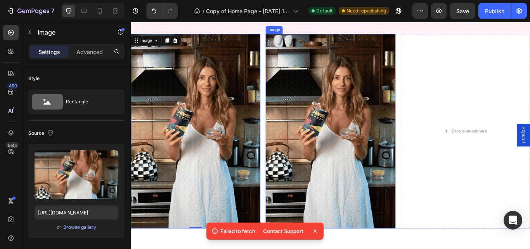
click at [324, 83] on img at bounding box center [363, 149] width 151 height 227
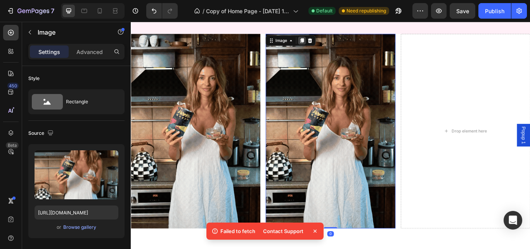
click at [328, 42] on icon at bounding box center [330, 43] width 4 height 5
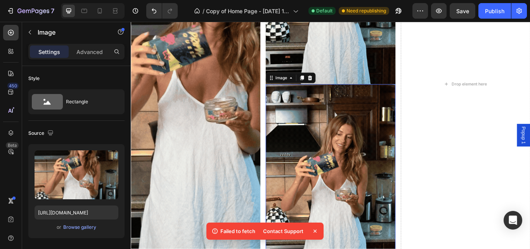
scroll to position [2658, 0]
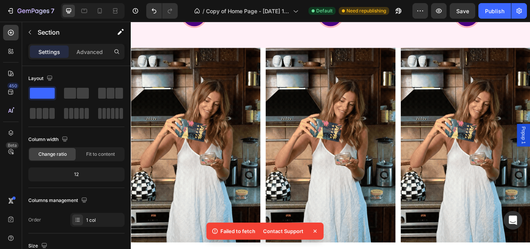
scroll to position [2430, 0]
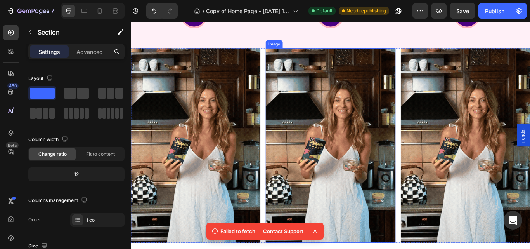
click at [333, 114] on img at bounding box center [363, 166] width 151 height 227
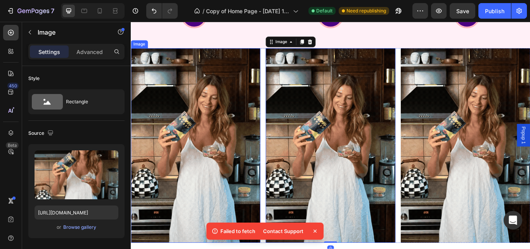
click at [250, 116] on img at bounding box center [206, 166] width 151 height 227
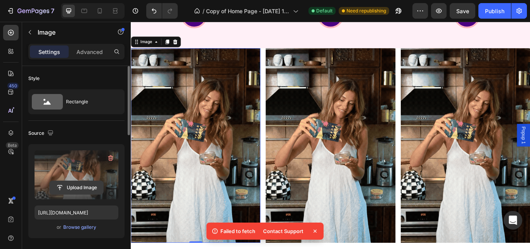
click at [84, 184] on input "file" at bounding box center [77, 187] width 54 height 13
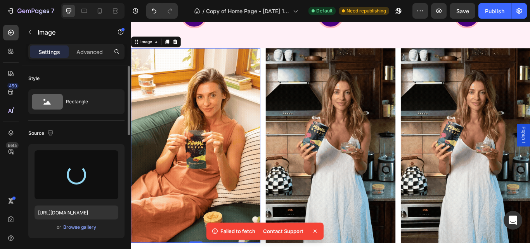
type input "https://cdn.shopify.com/s/files/1/0777/9745/8156/files/gempages_577746543793144…"
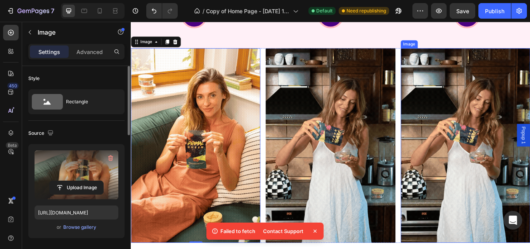
click at [525, 127] on img at bounding box center [520, 166] width 151 height 227
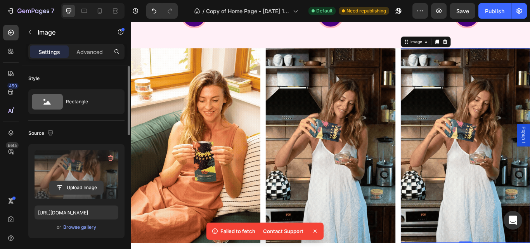
click at [78, 184] on input "file" at bounding box center [77, 187] width 54 height 13
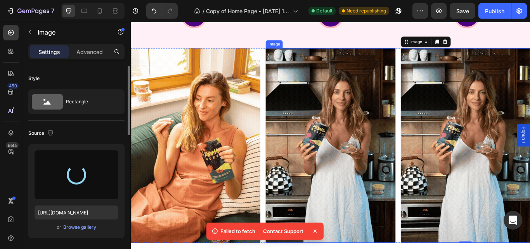
type input "https://cdn.shopify.com/s/files/1/0777/9745/8156/files/gempages_577746543793144…"
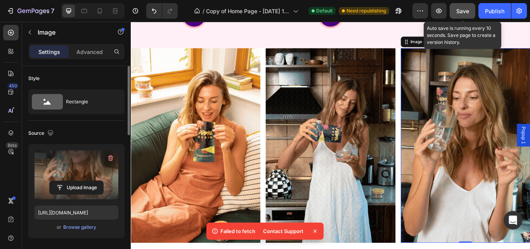
click at [456, 14] on button "Save" at bounding box center [463, 11] width 26 height 16
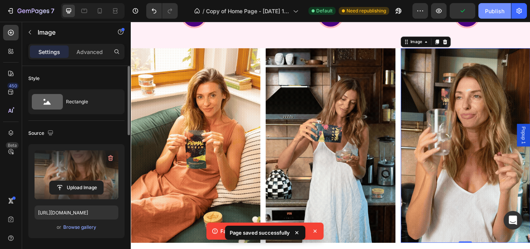
click at [494, 13] on div "Publish" at bounding box center [494, 11] width 19 height 8
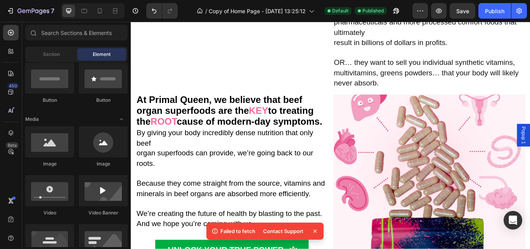
scroll to position [0, 0]
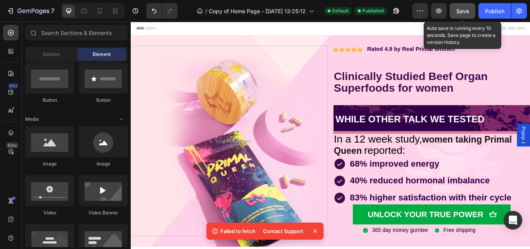
click at [468, 15] on div "Save" at bounding box center [462, 11] width 13 height 8
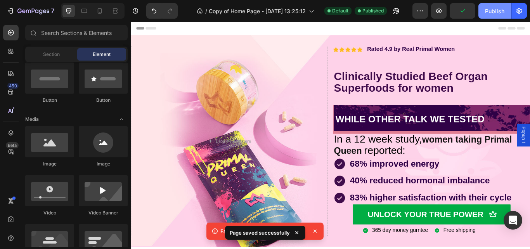
click at [492, 9] on div "Publish" at bounding box center [494, 11] width 19 height 8
click at [492, 9] on icon "button" at bounding box center [494, 10] width 7 height 7
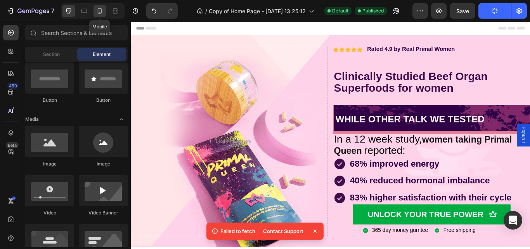
click at [100, 13] on icon at bounding box center [100, 10] width 4 height 5
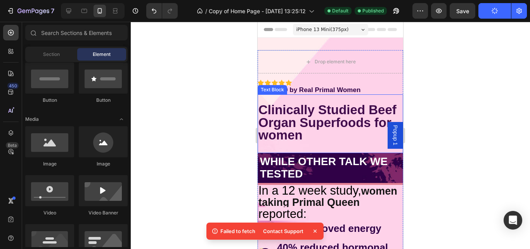
click at [292, 120] on strong "Clinically Studied Beef Organ Superfoods for women" at bounding box center [327, 121] width 138 height 39
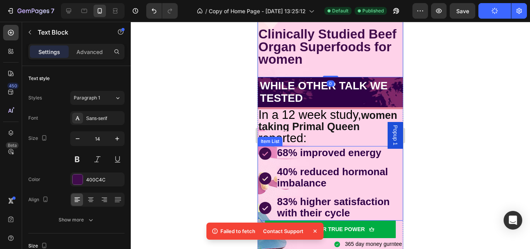
scroll to position [133, 0]
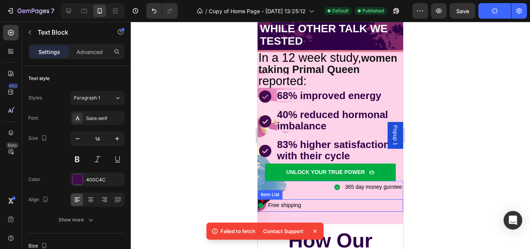
click at [303, 204] on div "Free shipping" at bounding box center [331, 205] width 146 height 12
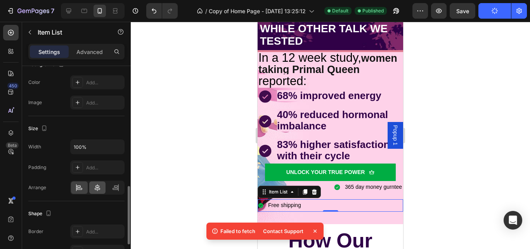
scroll to position [418, 0]
click at [97, 184] on icon at bounding box center [98, 187] width 8 height 8
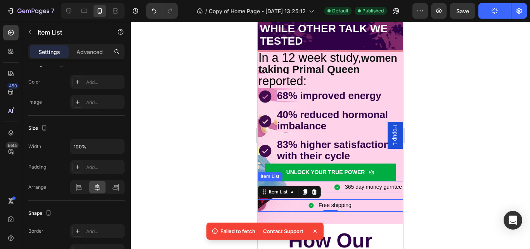
click at [324, 186] on div "365 day money gurntee" at bounding box center [331, 187] width 146 height 12
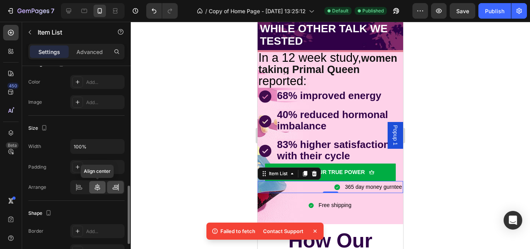
click at [97, 186] on icon at bounding box center [98, 187] width 8 height 8
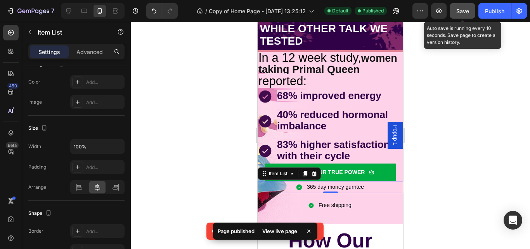
click at [468, 3] on button "Save" at bounding box center [463, 11] width 26 height 16
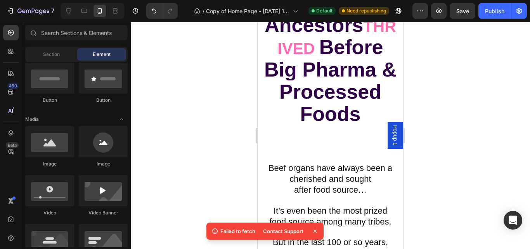
scroll to position [247, 0]
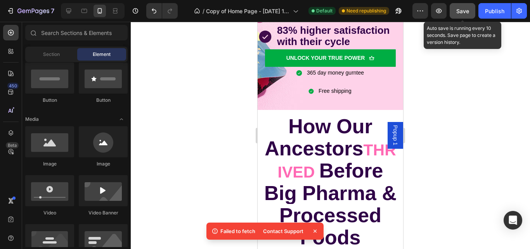
click at [461, 13] on span "Save" at bounding box center [462, 11] width 13 height 7
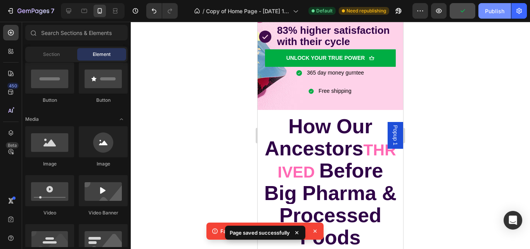
click at [498, 9] on div "Publish" at bounding box center [494, 11] width 19 height 8
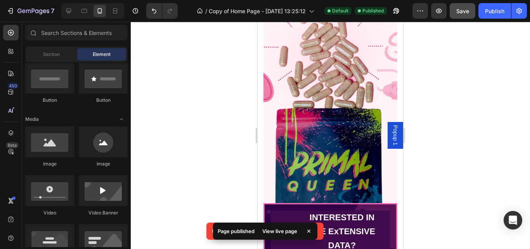
scroll to position [1534, 0]
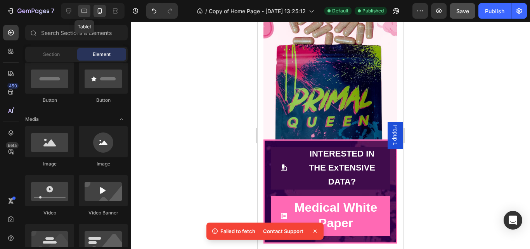
click at [87, 9] on icon at bounding box center [84, 11] width 8 height 8
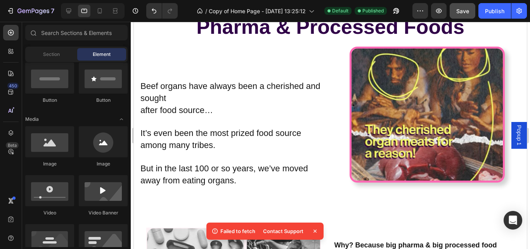
scroll to position [400, 0]
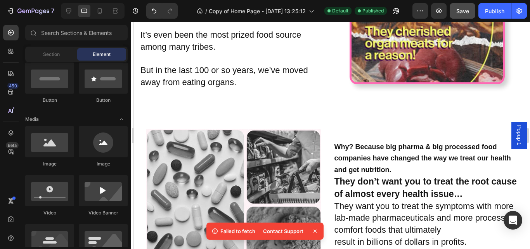
click at [476, 75] on img at bounding box center [427, 16] width 155 height 136
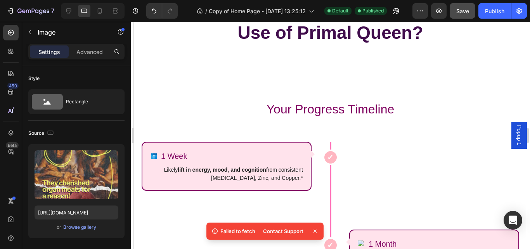
scroll to position [1289, 0]
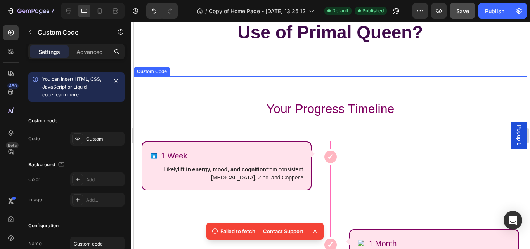
click at [355, 113] on h2 "Your Progress Timeline" at bounding box center [331, 108] width 378 height 19
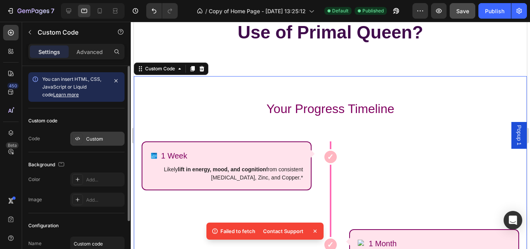
click at [111, 140] on div "Custom" at bounding box center [104, 138] width 36 height 7
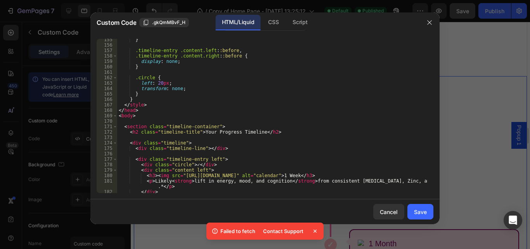
scroll to position [839, 0]
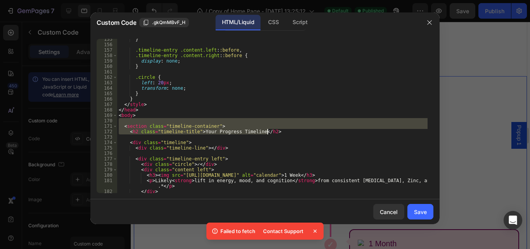
drag, startPoint x: 122, startPoint y: 123, endPoint x: 269, endPoint y: 133, distance: 147.8
click at [269, 133] on div "} .timeline-entry .content.left : :before , .timeline-entry .content.right : :b…" at bounding box center [272, 118] width 310 height 165
type textarea "<section class="timeline-container"> <h2 class="timeline-title">Your Progress T…"
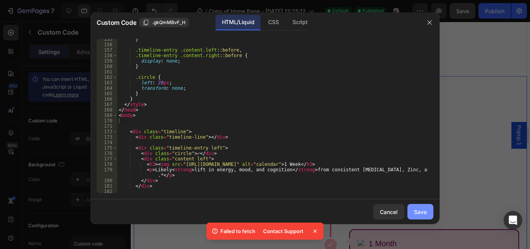
click at [423, 215] on div "Save" at bounding box center [420, 212] width 13 height 8
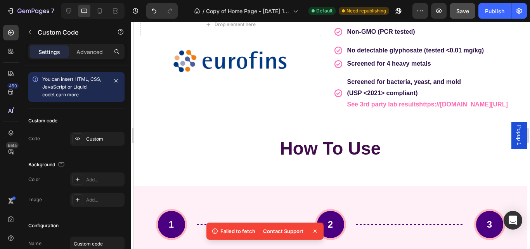
scroll to position [2161, 0]
